Goal: Task Accomplishment & Management: Use online tool/utility

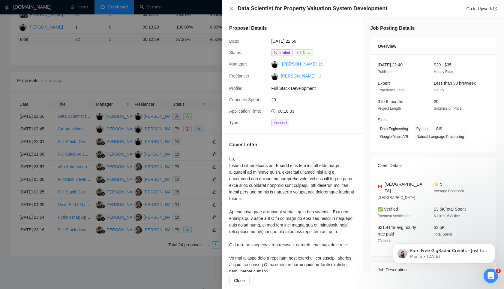
click at [109, 52] on div at bounding box center [252, 144] width 504 height 289
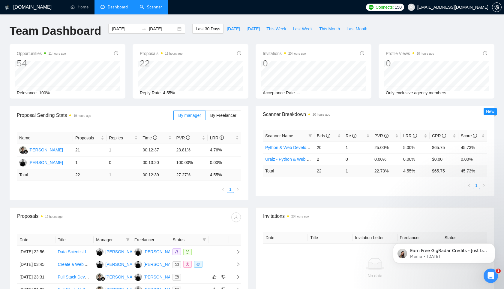
click at [146, 7] on link "Scanner" at bounding box center [151, 7] width 22 height 5
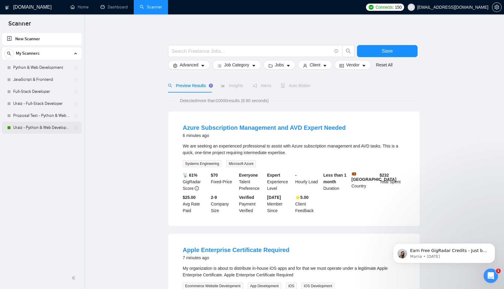
click at [39, 126] on link "Uraiz - Python & Web Development" at bounding box center [41, 128] width 57 height 12
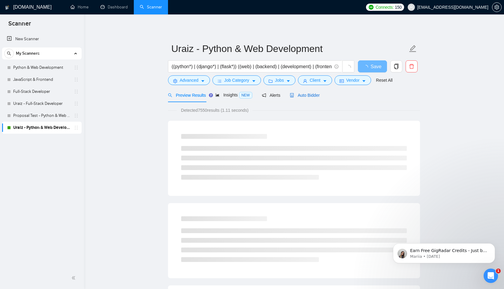
click at [301, 93] on span "Auto Bidder" at bounding box center [305, 95] width 30 height 5
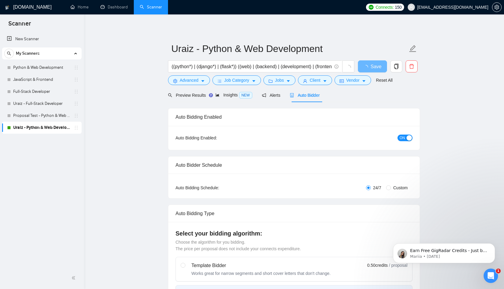
radio input "false"
radio input "true"
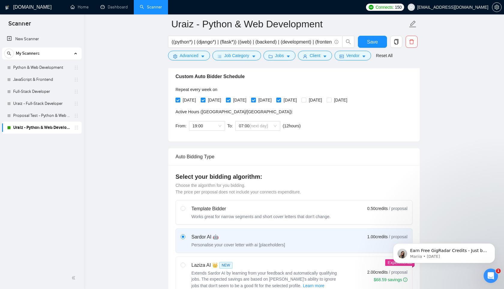
scroll to position [138, 0]
click at [221, 124] on span "19:00" at bounding box center [207, 125] width 29 height 9
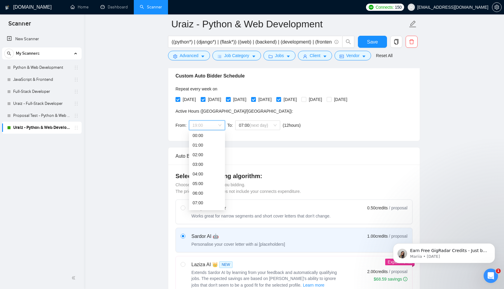
scroll to position [0, 0]
click at [210, 136] on div "00:00" at bounding box center [207, 137] width 29 height 7
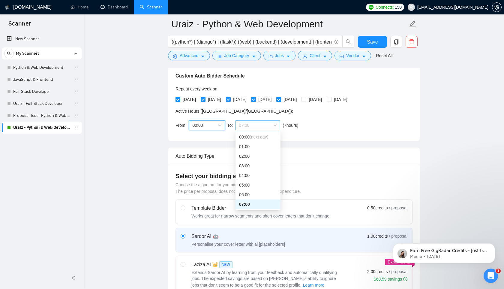
click at [274, 123] on span "07:00" at bounding box center [258, 125] width 38 height 9
click at [251, 205] on div "23:00" at bounding box center [258, 204] width 38 height 7
click at [311, 134] on div "Auto Bidding Type: Automated (recommended) Semi-automated Auto Bidding Schedule…" at bounding box center [294, 90] width 252 height 101
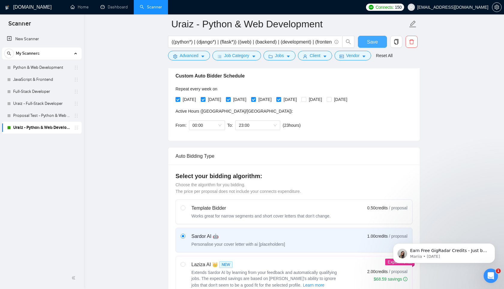
click at [373, 41] on span "Save" at bounding box center [372, 42] width 11 height 8
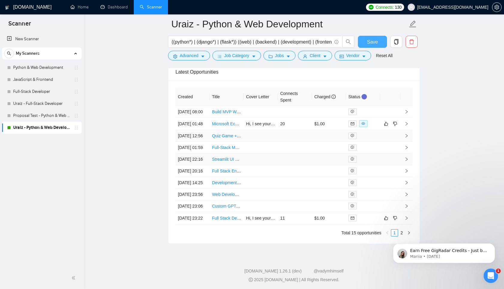
scroll to position [1562, 0]
click at [229, 126] on link "Microsoft Ecosystem Developer" at bounding box center [241, 123] width 59 height 5
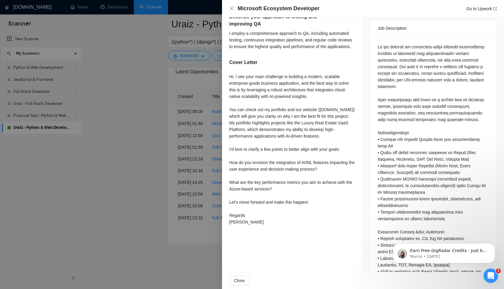
scroll to position [266, 0]
click at [201, 109] on div at bounding box center [252, 144] width 504 height 289
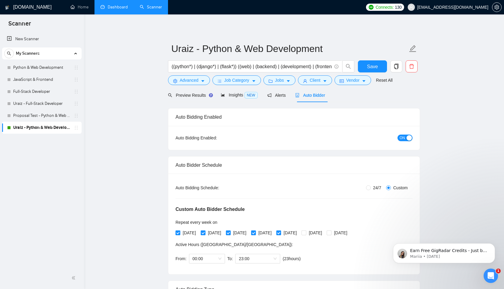
click at [110, 5] on link "Dashboard" at bounding box center [114, 7] width 27 height 5
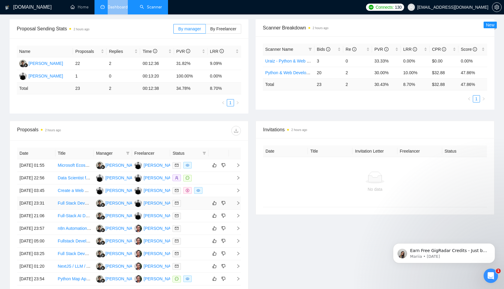
scroll to position [95, 0]
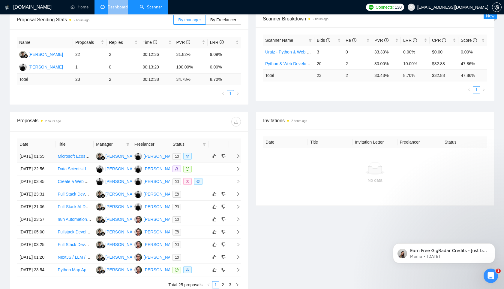
click at [78, 158] on link "Microsoft Ecosystem Developer" at bounding box center [87, 156] width 59 height 5
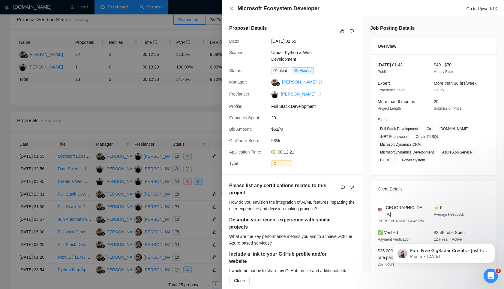
click at [172, 98] on div at bounding box center [252, 144] width 504 height 289
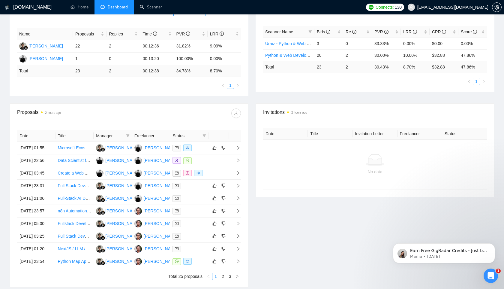
scroll to position [0, 0]
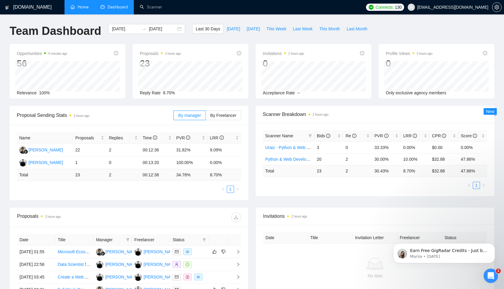
click at [79, 5] on link "Home" at bounding box center [80, 7] width 18 height 5
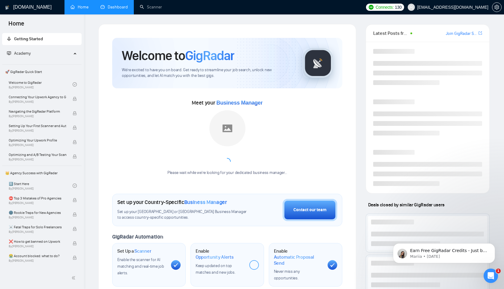
click at [109, 8] on link "Dashboard" at bounding box center [114, 7] width 27 height 5
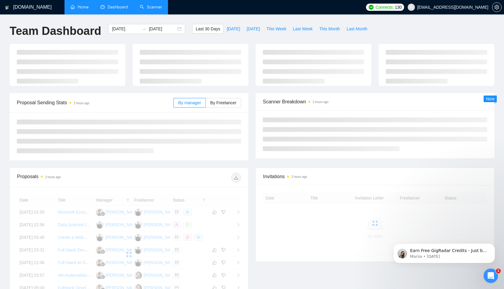
click at [151, 7] on link "Scanner" at bounding box center [151, 7] width 22 height 5
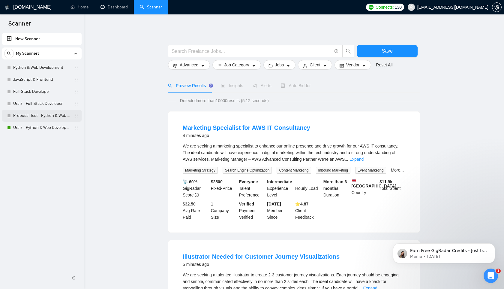
click at [45, 116] on link "Proposal Test - Python & Web Development" at bounding box center [41, 116] width 57 height 12
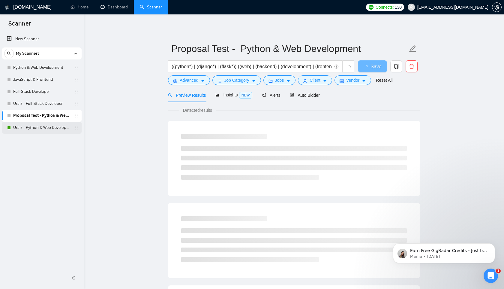
click at [42, 126] on link "Uraiz - Python & Web Development" at bounding box center [41, 128] width 57 height 12
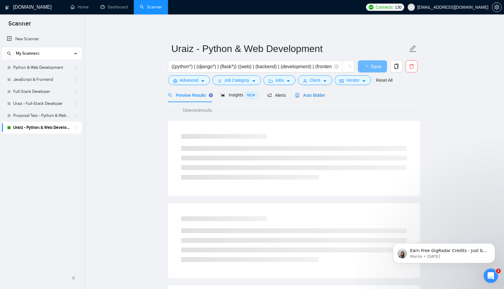
click at [308, 95] on span "Auto Bidder" at bounding box center [310, 95] width 30 height 5
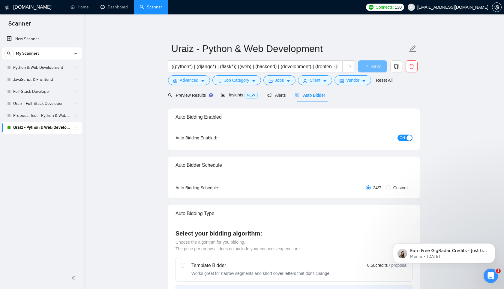
radio input "false"
radio input "true"
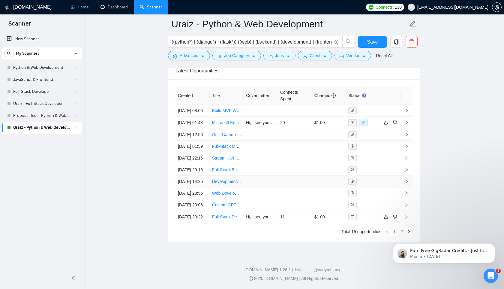
scroll to position [1563, 0]
click at [230, 113] on link "Build MVP Web App – Resume &#43; Job Description Matching Tool (No-Code Preferr…" at bounding box center [295, 110] width 167 height 5
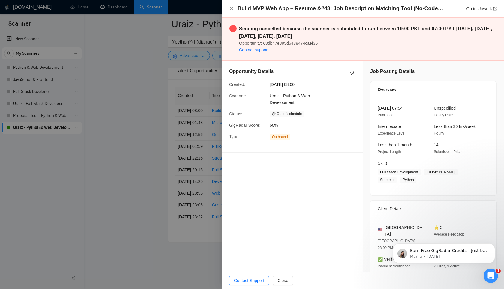
click at [108, 46] on div at bounding box center [252, 144] width 504 height 289
